Goal: Find specific page/section: Find specific page/section

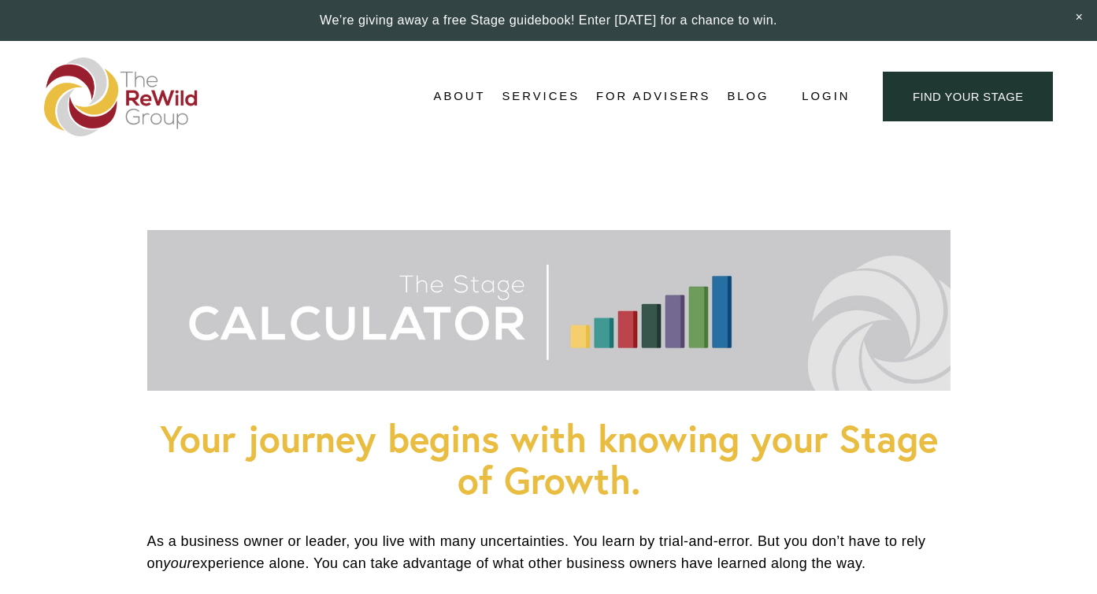
click at [0, 0] on span "Adviser Network" at bounding box center [0, 0] width 0 height 0
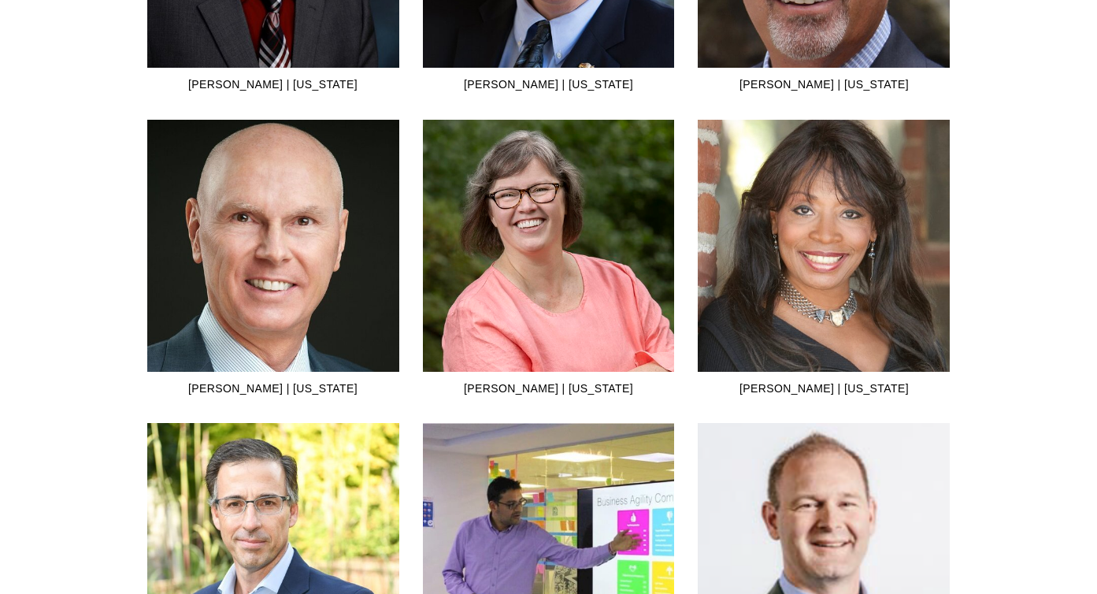
scroll to position [3272, 0]
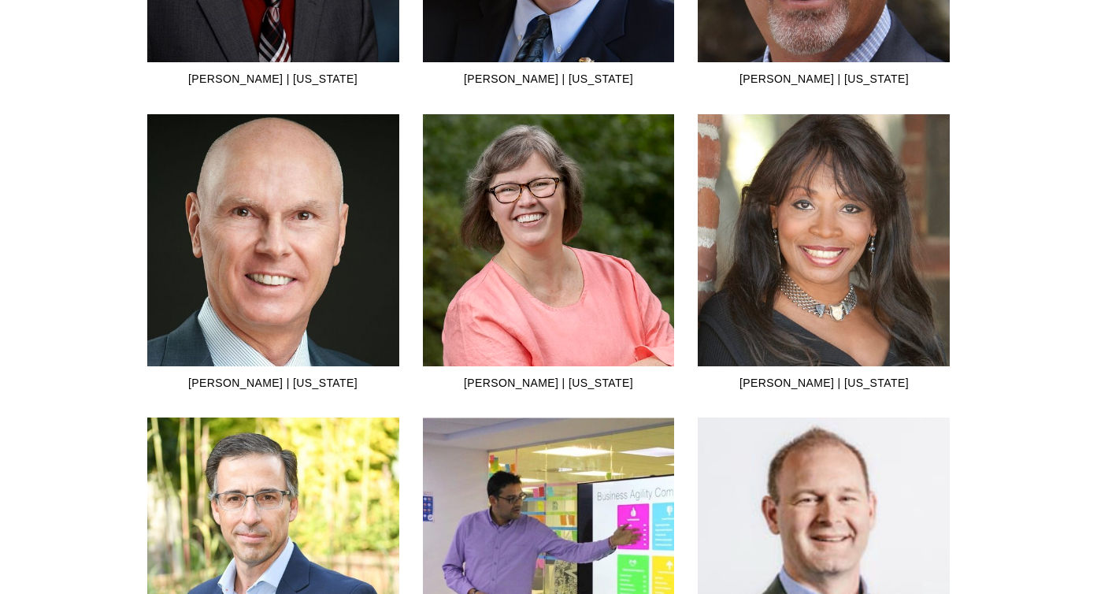
click at [814, 223] on img at bounding box center [824, 239] width 252 height 273
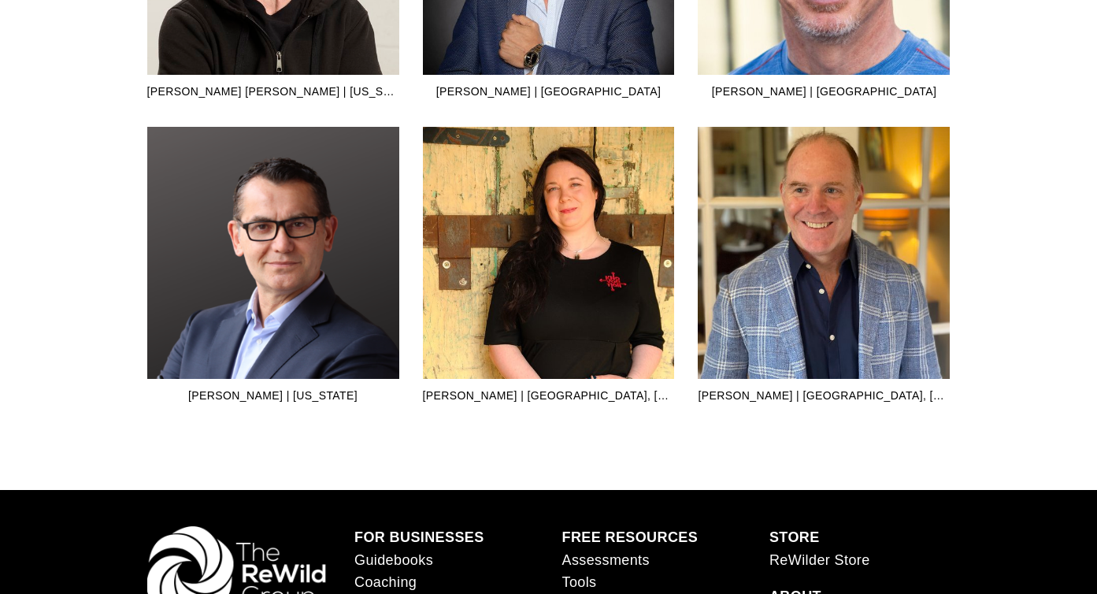
scroll to position [4476, 0]
